Goal: Task Accomplishment & Management: Complete application form

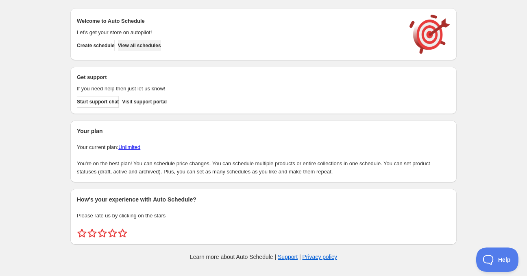
click at [159, 49] on button "View all schedules" at bounding box center [139, 45] width 43 height 11
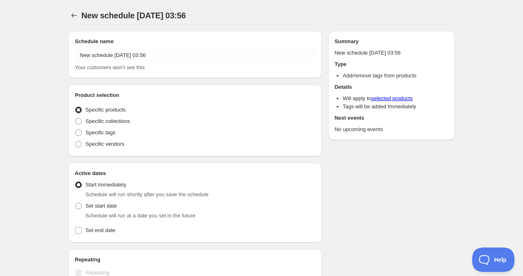
radio input "true"
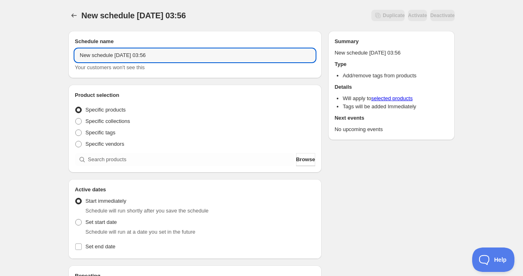
drag, startPoint x: 112, startPoint y: 53, endPoint x: 49, endPoint y: 60, distance: 63.4
click at [49, 60] on div "New schedule Oct 11 2025 03:56. This page is ready New schedule Oct 11 2025 03:…" at bounding box center [261, 246] width 523 height 493
click at [105, 56] on input "Sun Oct 11 2025 03:56" at bounding box center [195, 55] width 240 height 13
drag, startPoint x: 120, startPoint y: 56, endPoint x: 156, endPoint y: 52, distance: 36.9
click at [156, 52] on input "Sun Oct 12 2025 03:56" at bounding box center [195, 55] width 240 height 13
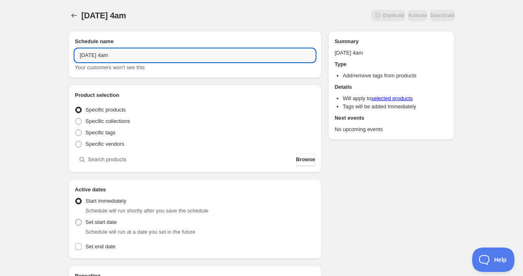
type input "Sun Oct 12 2025 4am"
click at [95, 221] on span "Set start date" at bounding box center [100, 222] width 31 height 6
click at [76, 219] on input "Set start date" at bounding box center [75, 219] width 0 height 0
radio input "true"
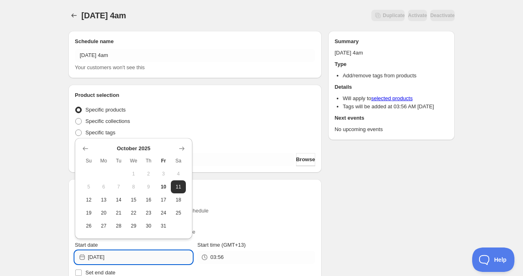
click at [135, 258] on input "2025-10-11" at bounding box center [140, 257] width 105 height 13
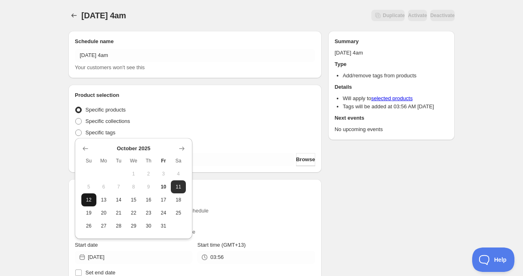
click at [88, 201] on span "12" at bounding box center [89, 199] width 9 height 7
type input "2025-10-12"
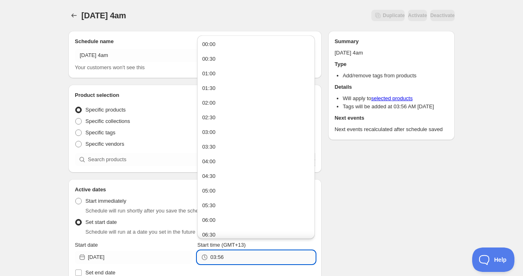
click at [220, 257] on input "03:56" at bounding box center [262, 257] width 105 height 13
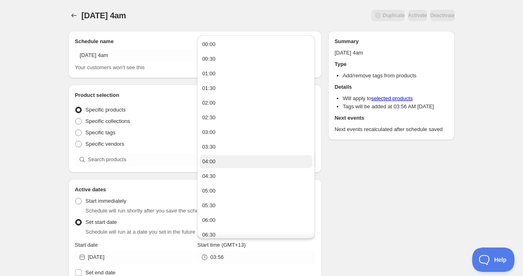
click at [209, 163] on div "04:00" at bounding box center [208, 161] width 13 height 8
type input "04:00"
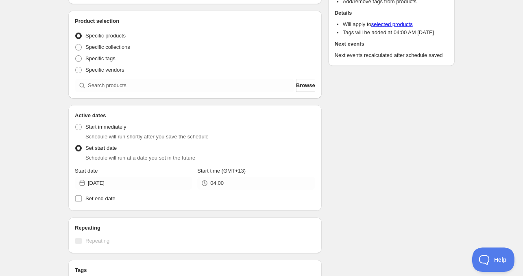
scroll to position [76, 0]
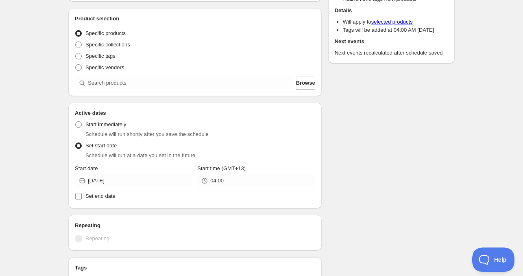
click at [92, 196] on span "Set end date" at bounding box center [100, 196] width 30 height 6
click at [82, 196] on input "Set end date" at bounding box center [78, 196] width 7 height 7
checkbox input "true"
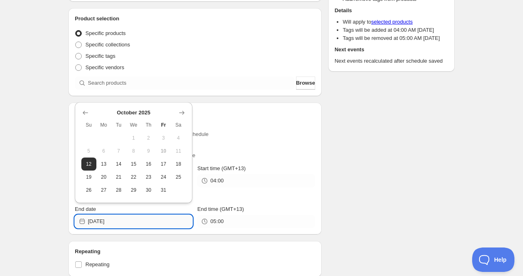
click at [131, 220] on input "2025-10-12" at bounding box center [140, 221] width 105 height 13
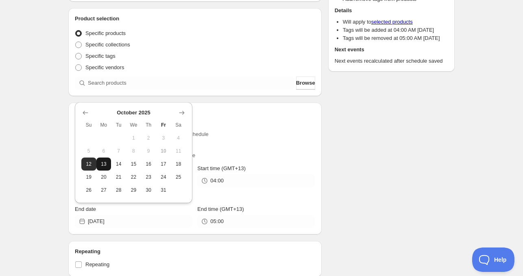
click at [109, 166] on button "13" at bounding box center [103, 163] width 15 height 13
type input "2025-10-13"
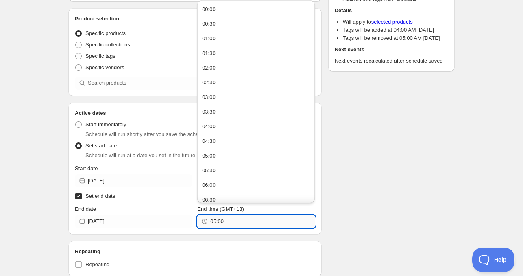
click at [225, 217] on input "05:00" at bounding box center [262, 221] width 105 height 13
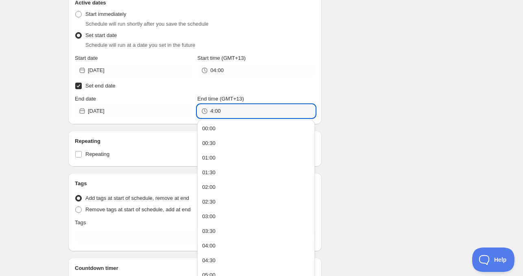
scroll to position [207, 0]
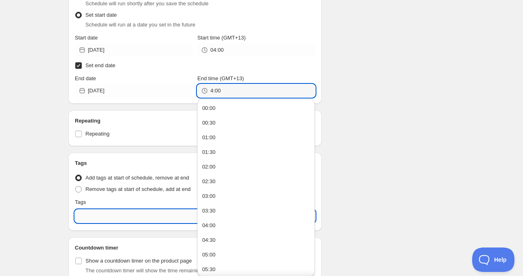
type input "04:00"
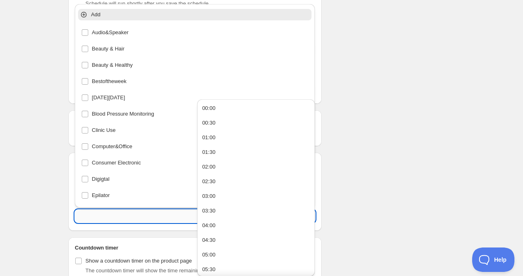
click at [106, 216] on input "text" at bounding box center [195, 215] width 240 height 13
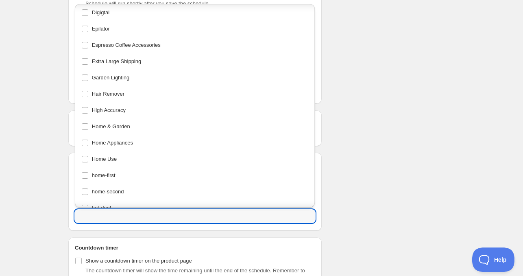
scroll to position [175, 0]
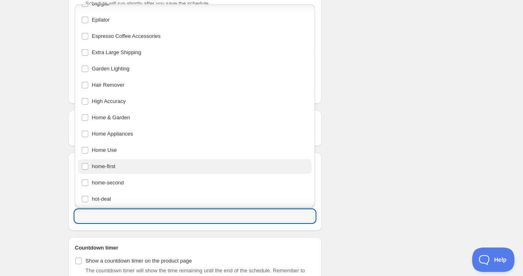
click at [174, 170] on div "home-first" at bounding box center [194, 166] width 227 height 11
type input "home-first"
checkbox input "true"
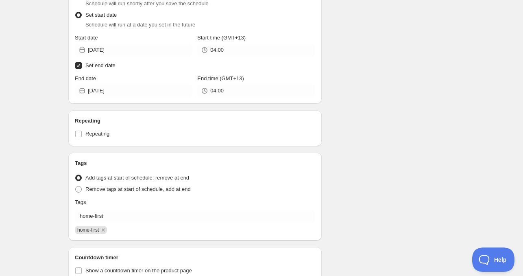
click at [398, 132] on div "Schedule name Sun Oct 12 2025 4am Your customers won't see this Product selecti…" at bounding box center [258, 74] width 393 height 514
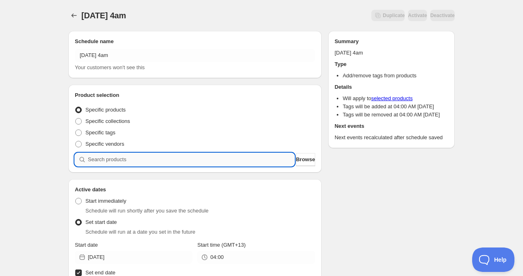
click at [175, 154] on input "search" at bounding box center [191, 159] width 207 height 13
paste input "CNH23116"
type input "CNH23116"
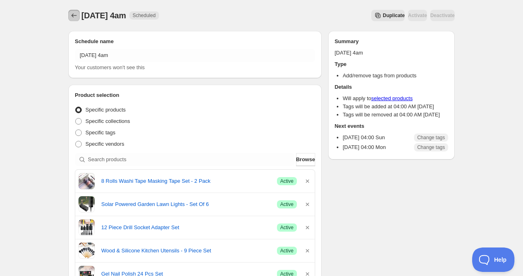
click at [72, 17] on icon "Schedules" at bounding box center [74, 15] width 8 height 8
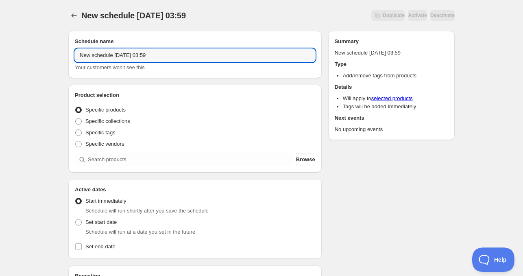
drag, startPoint x: 111, startPoint y: 55, endPoint x: 63, endPoint y: 62, distance: 48.6
click at [63, 62] on div "Schedule name New schedule Oct 11 2025 03:59 Your customers won't see this Prod…" at bounding box center [258, 250] width 393 height 452
click at [105, 55] on input "Sun Oct 11 2025 03:59" at bounding box center [195, 55] width 240 height 13
drag, startPoint x: 120, startPoint y: 54, endPoint x: 160, endPoint y: 54, distance: 39.5
click at [160, 54] on input "Sun Oct 12 2025 03:59" at bounding box center [195, 55] width 240 height 13
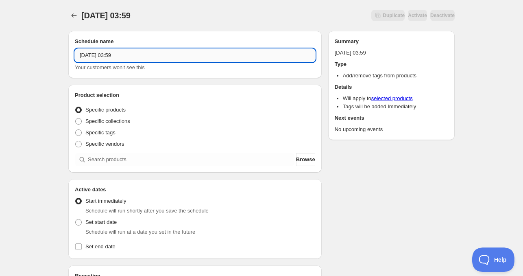
drag, startPoint x: 133, startPoint y: 61, endPoint x: 118, endPoint y: 53, distance: 17.1
click at [118, 53] on input "Sun Oct 12 2025 03:59" at bounding box center [195, 55] width 240 height 13
type input "Sun Oct 12 2025 11am"
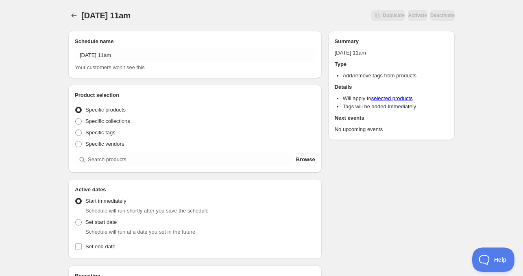
click at [185, 229] on span "Schedule will run at a date you set in the future" at bounding box center [140, 232] width 110 height 6
click at [93, 219] on span "Set start date" at bounding box center [100, 222] width 31 height 6
click at [76, 219] on input "Set start date" at bounding box center [75, 219] width 0 height 0
radio input "true"
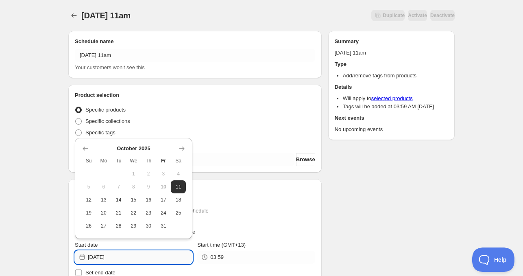
click at [158, 258] on input "2025-10-11" at bounding box center [140, 257] width 105 height 13
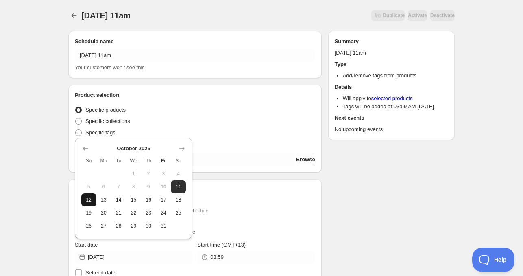
click at [92, 198] on span "12" at bounding box center [89, 199] width 9 height 7
type input "2025-10-12"
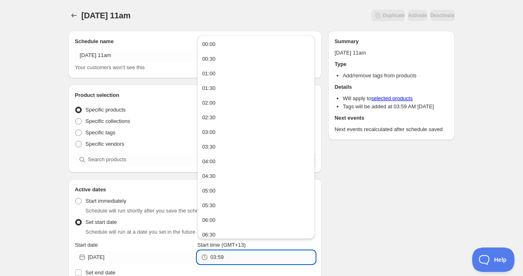
click at [234, 262] on input "03:59" at bounding box center [262, 257] width 105 height 13
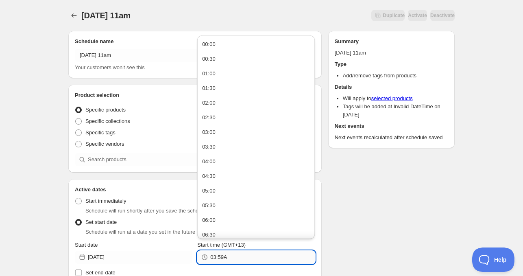
type input "03:59AA"
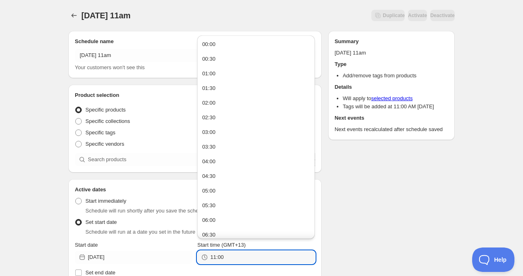
type input "11:00"
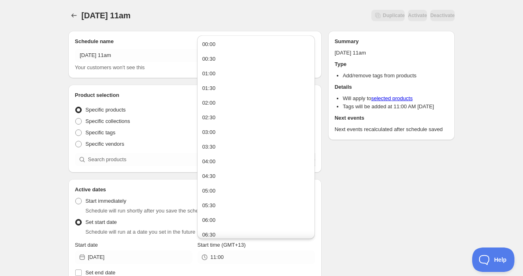
click at [323, 235] on div "Schedule name Sun Oct 12 2025 11am Your customers won't see this Product select…" at bounding box center [258, 263] width 393 height 478
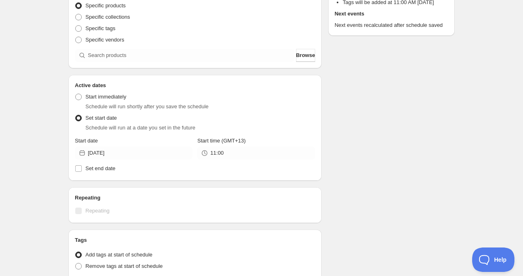
scroll to position [105, 0]
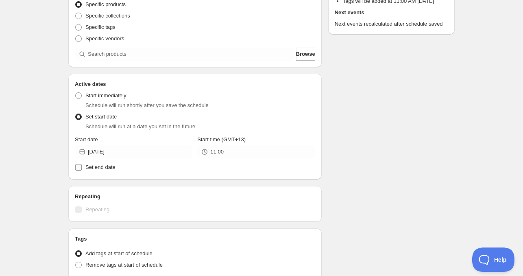
click at [94, 166] on span "Set end date" at bounding box center [100, 167] width 30 height 6
click at [82, 166] on input "Set end date" at bounding box center [78, 167] width 7 height 7
checkbox input "true"
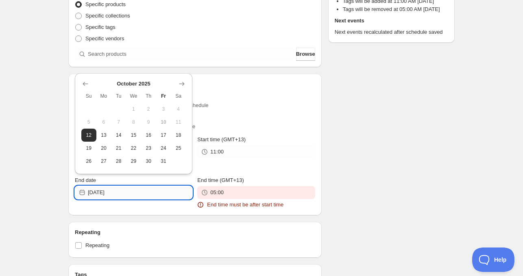
click at [135, 194] on input "2025-10-12" at bounding box center [140, 192] width 105 height 13
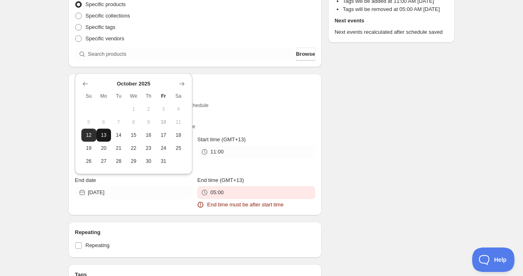
click at [110, 140] on button "13" at bounding box center [103, 135] width 15 height 13
type input "2025-10-13"
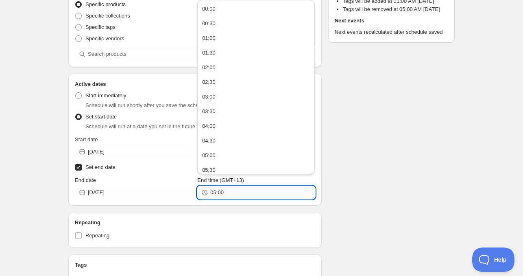
click at [222, 193] on input "05:00" at bounding box center [262, 192] width 105 height 13
paste input "11"
type input "11:00"
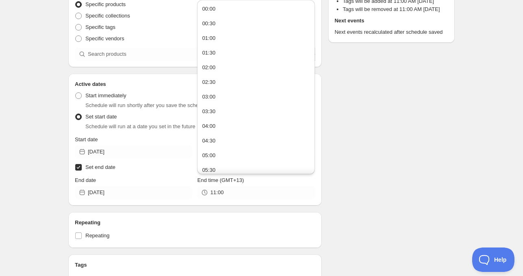
click at [331, 188] on div "Schedule name Sun Oct 12 2025 11am Your customers won't see this Product select…" at bounding box center [258, 171] width 393 height 504
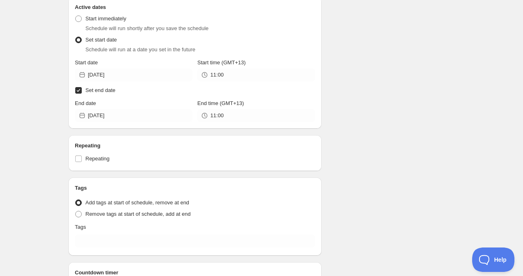
scroll to position [216, 0]
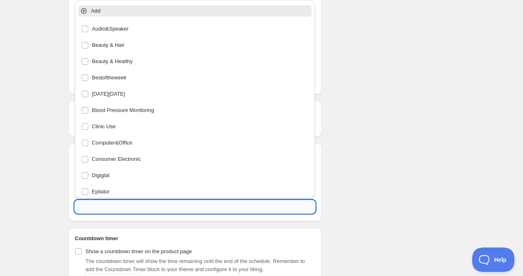
click at [93, 205] on input "text" at bounding box center [195, 206] width 240 height 13
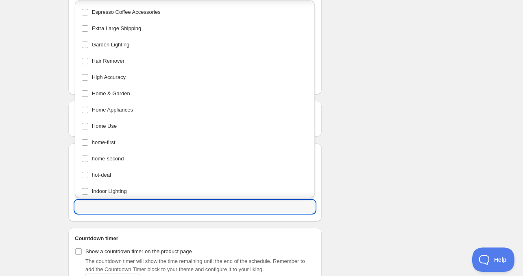
scroll to position [197, 0]
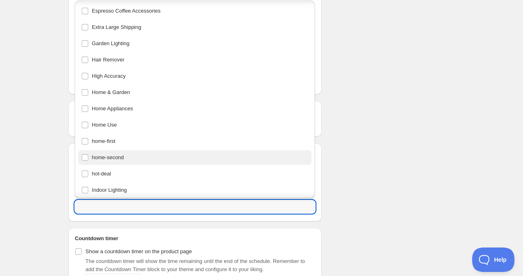
click at [129, 156] on div "home-second" at bounding box center [194, 157] width 227 height 11
type input "home-second"
checkbox input "true"
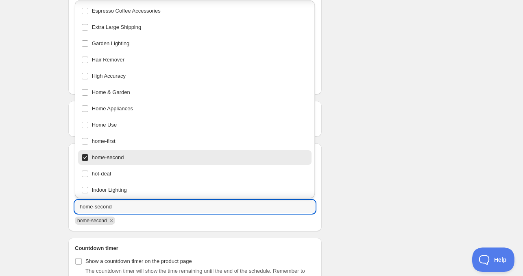
scroll to position [0, 0]
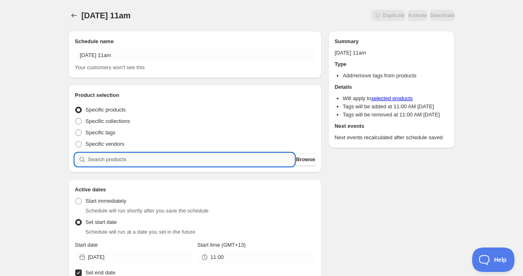
click at [226, 163] on input "search" at bounding box center [191, 159] width 207 height 13
paste input "search"
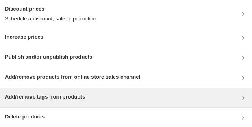
click at [95, 94] on div "Add/remove tags from products" at bounding box center [126, 98] width 242 height 10
click at [85, 96] on div "Add/remove tags from products" at bounding box center [126, 98] width 242 height 10
